Goal: Task Accomplishment & Management: Manage account settings

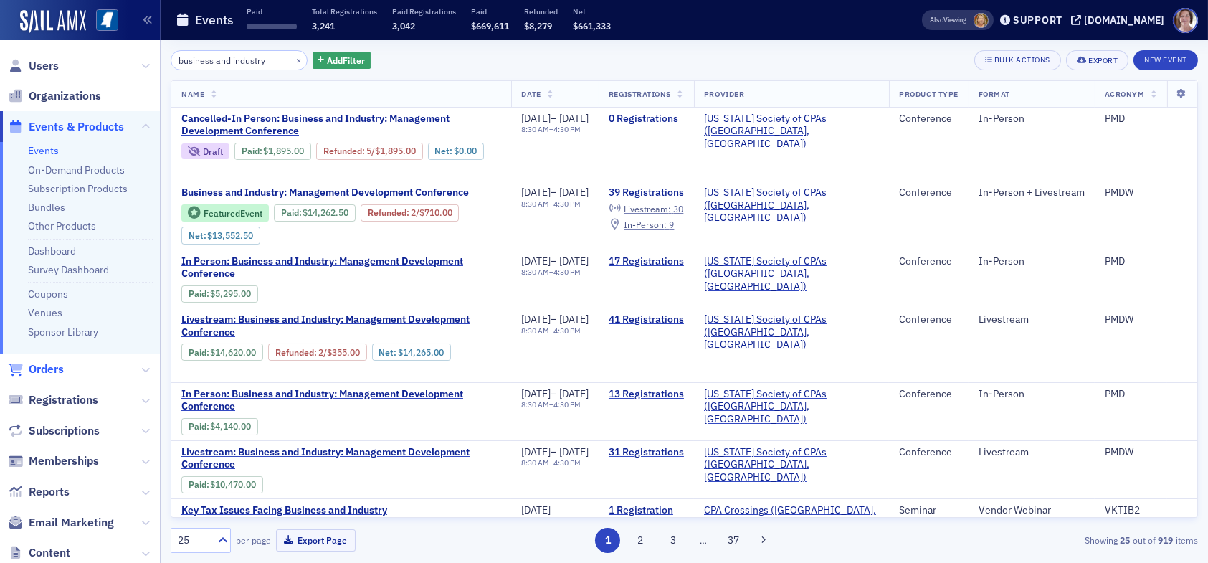
click at [56, 368] on span "Orders" at bounding box center [46, 369] width 35 height 16
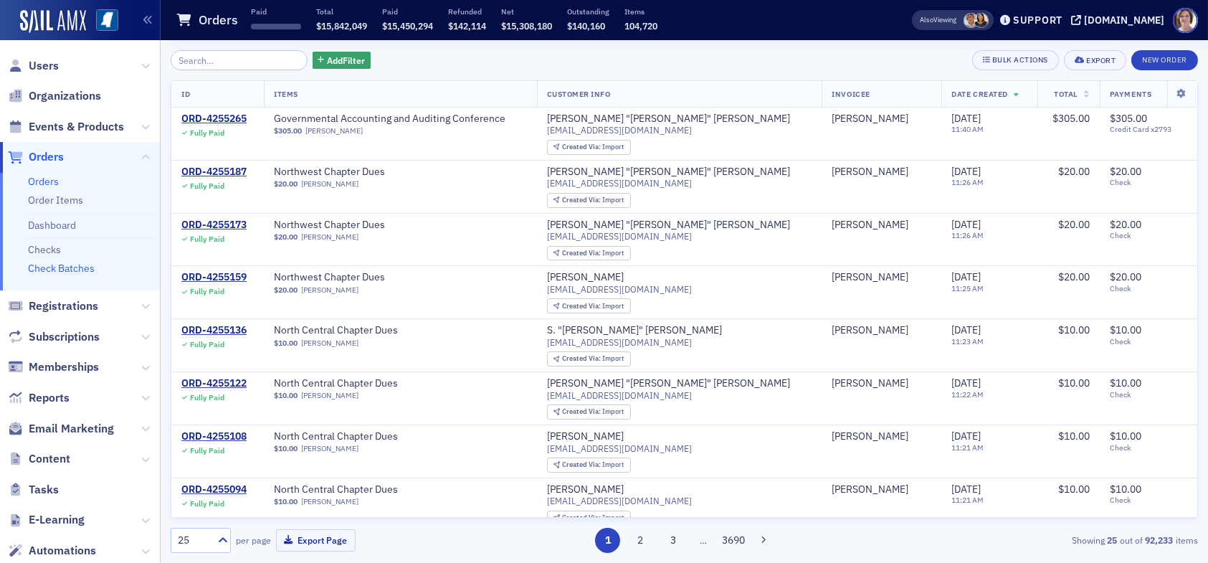
click at [90, 265] on link "Check Batches" at bounding box center [61, 268] width 67 height 13
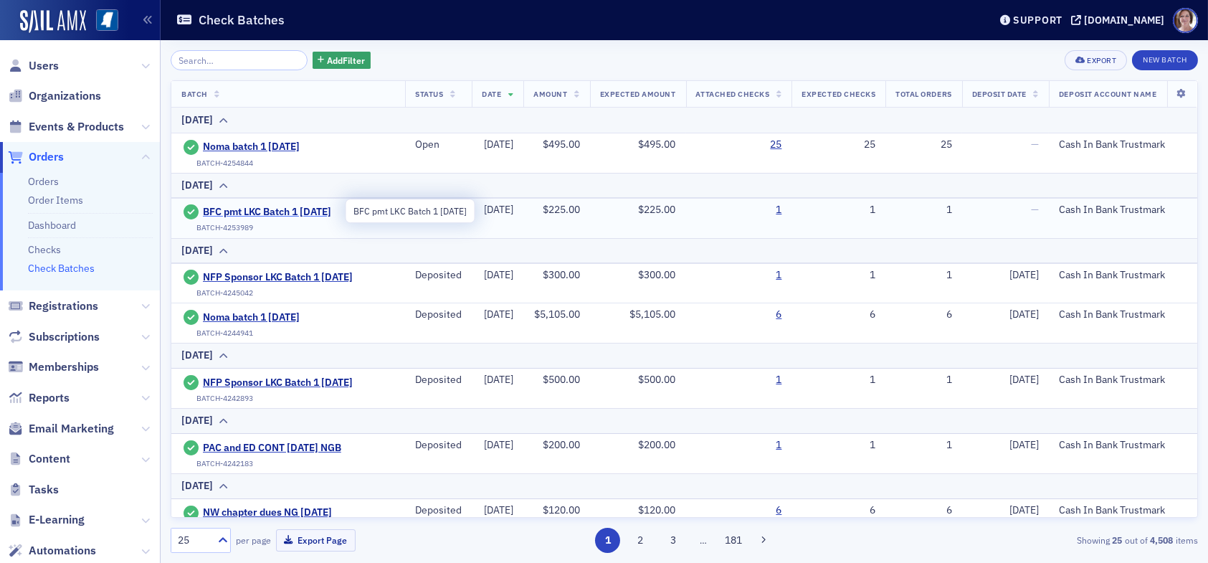
click at [256, 209] on span "BFC pmt LKC Batch 1 [DATE]" at bounding box center [268, 212] width 130 height 13
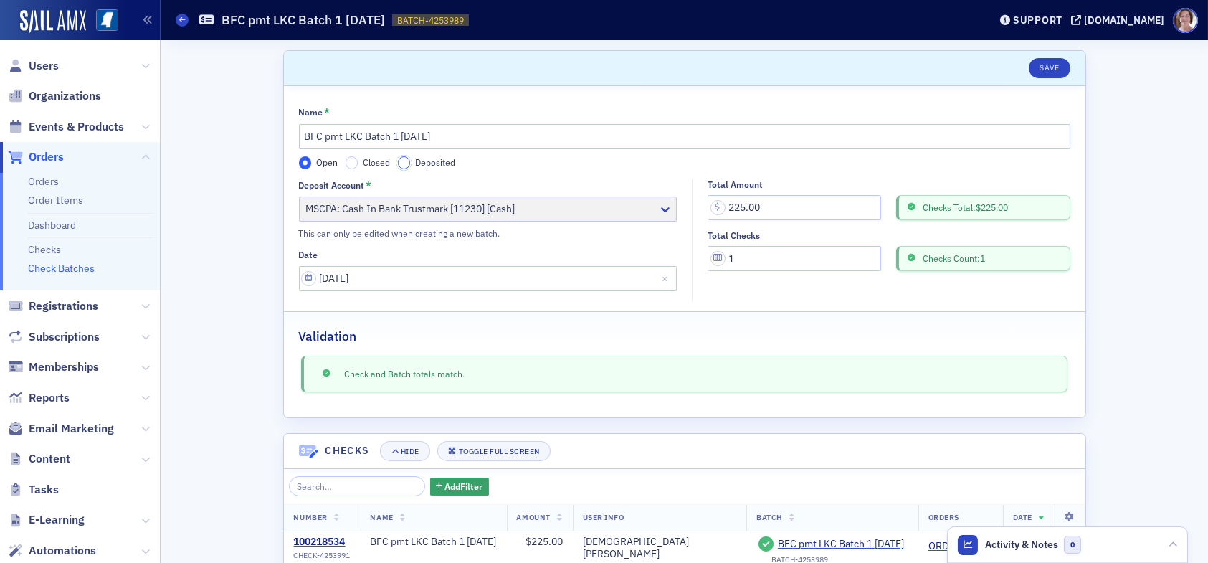
click at [398, 163] on input "Deposited" at bounding box center [404, 162] width 13 height 13
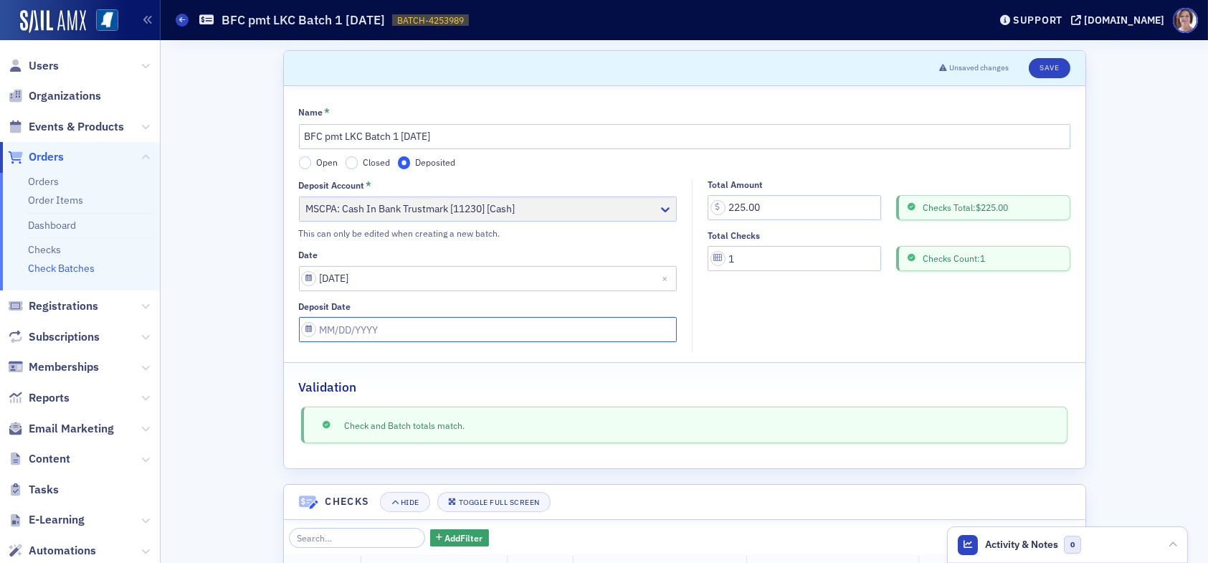
select select "7"
select select "2025"
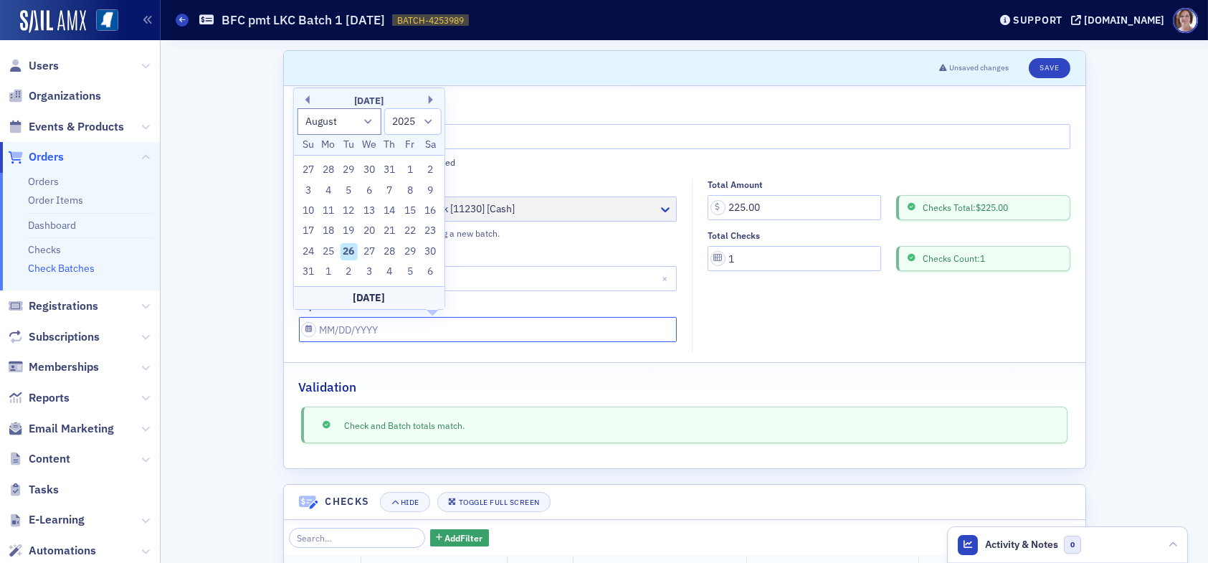
click at [399, 328] on input "Deposit Date" at bounding box center [488, 329] width 379 height 25
click at [332, 249] on div "25" at bounding box center [328, 251] width 17 height 17
type input "[DATE]"
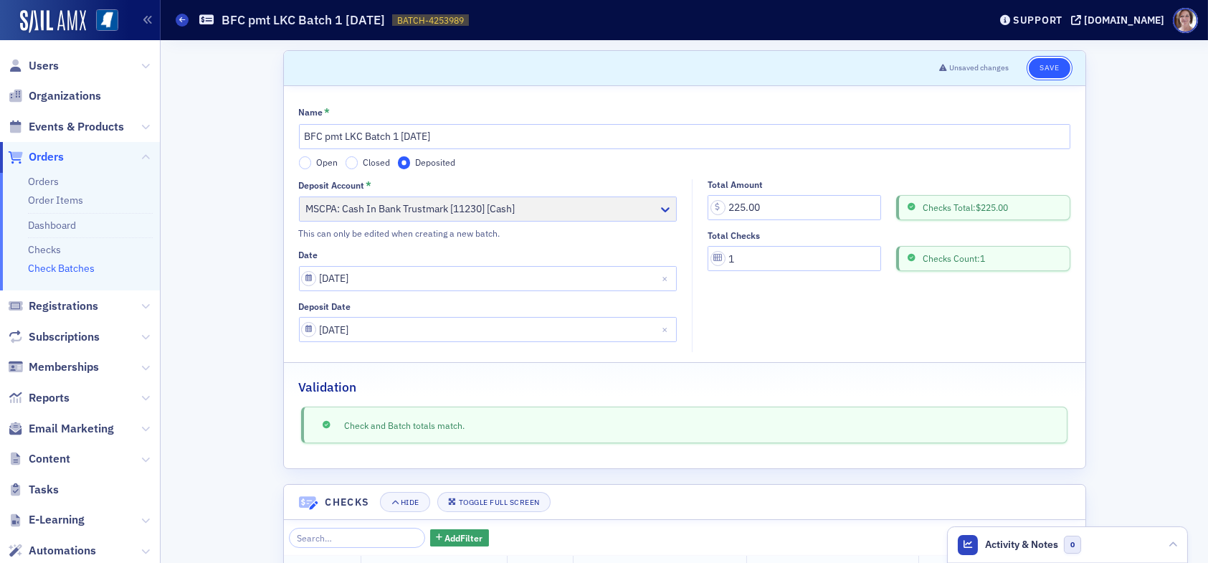
click at [1045, 65] on button "Save" at bounding box center [1049, 68] width 41 height 20
click at [77, 269] on link "Check Batches" at bounding box center [61, 268] width 67 height 13
